Goal: Task Accomplishment & Management: Complete application form

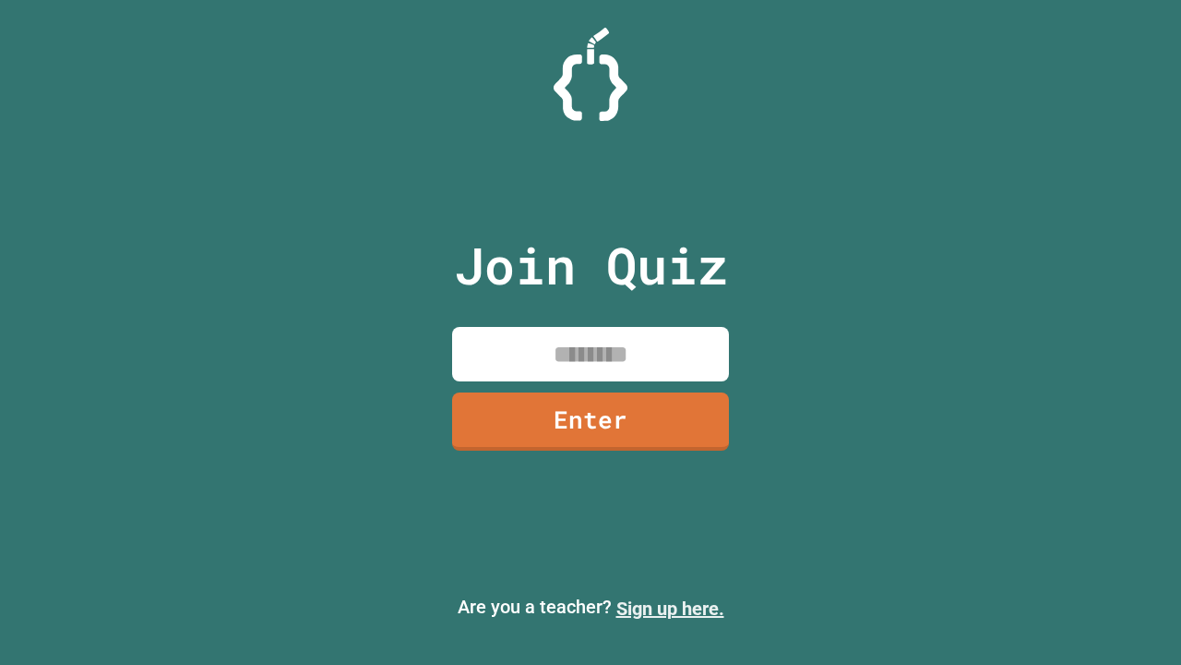
click at [670, 608] on link "Sign up here." at bounding box center [671, 608] width 108 height 22
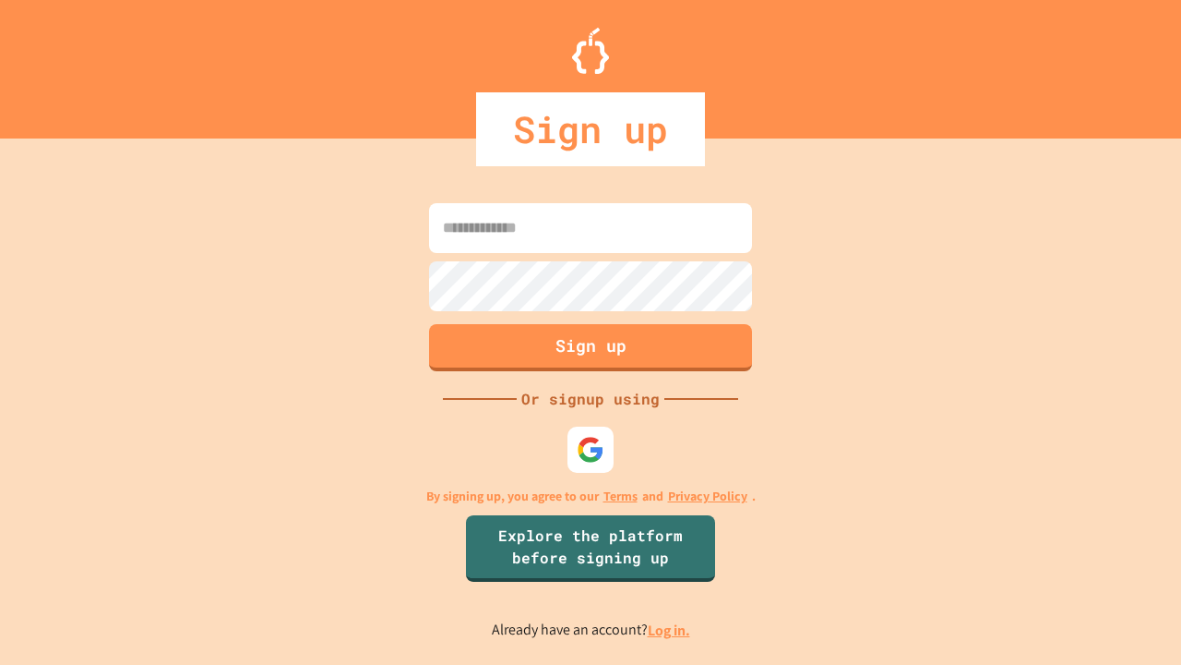
click at [670, 629] on link "Log in." at bounding box center [669, 629] width 42 height 19
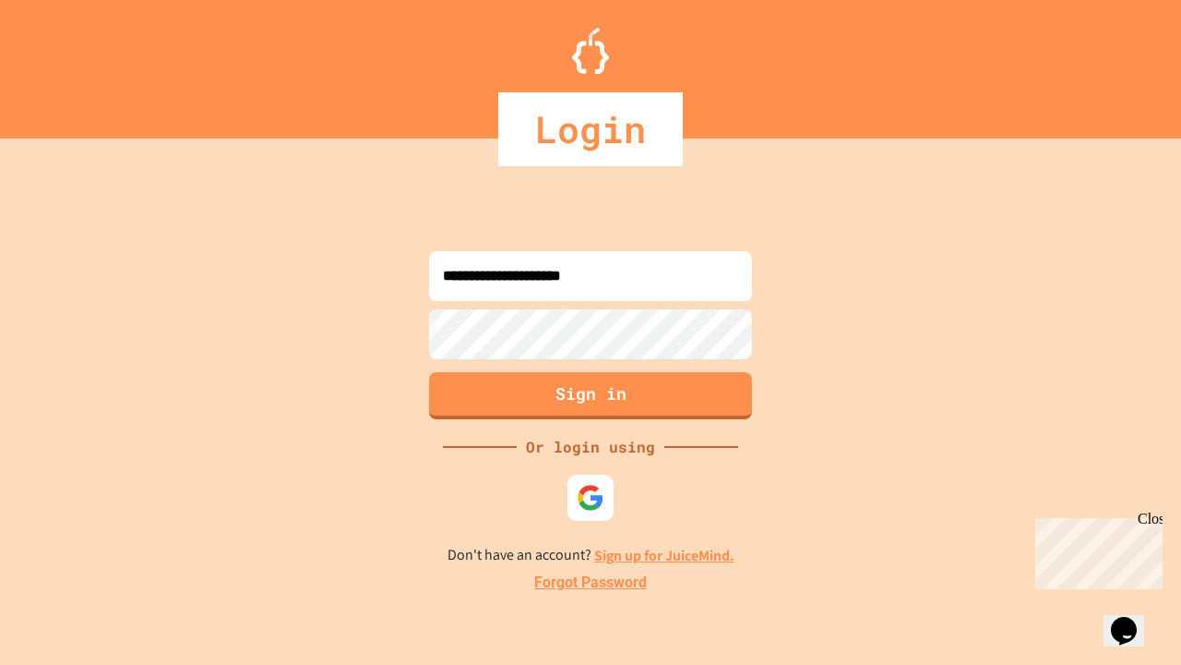
type input "**********"
